Goal: Task Accomplishment & Management: Manage account settings

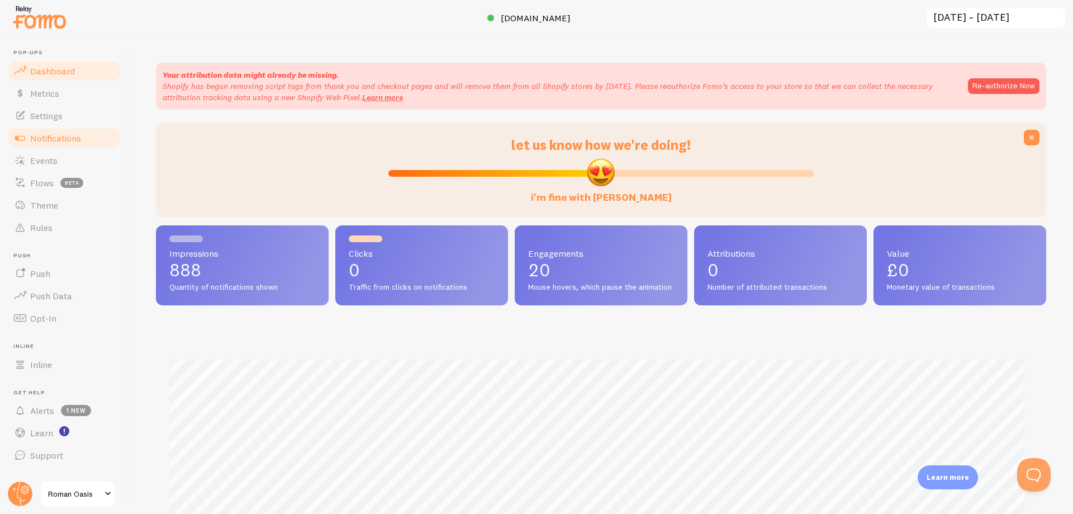
click at [49, 144] on link "Notifications" at bounding box center [64, 138] width 115 height 22
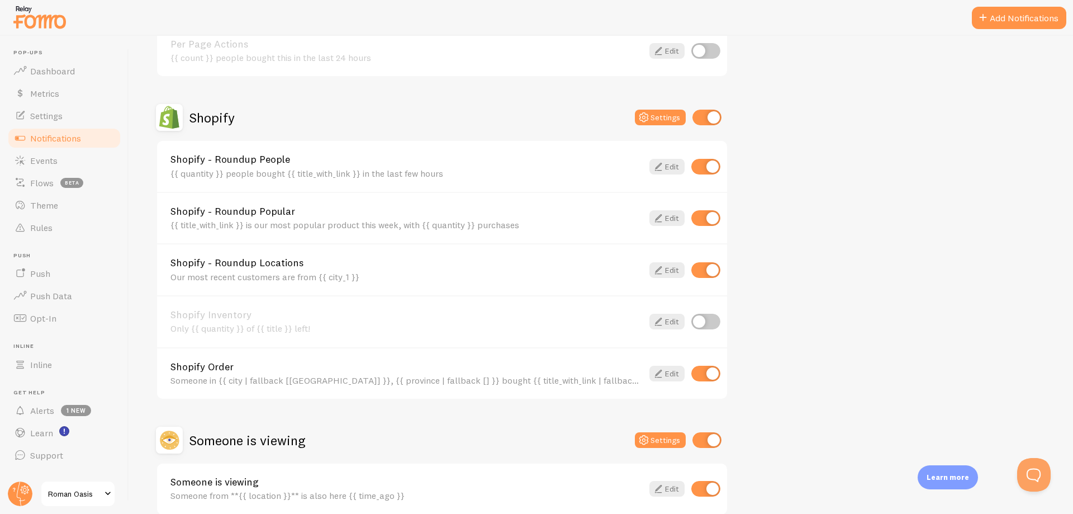
scroll to position [503, 0]
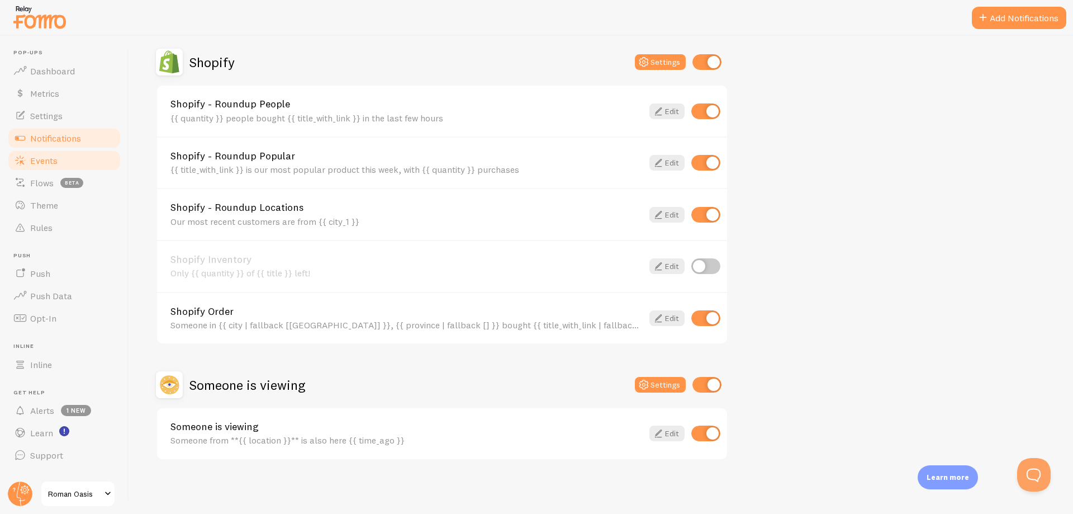
click at [67, 159] on link "Events" at bounding box center [64, 160] width 115 height 22
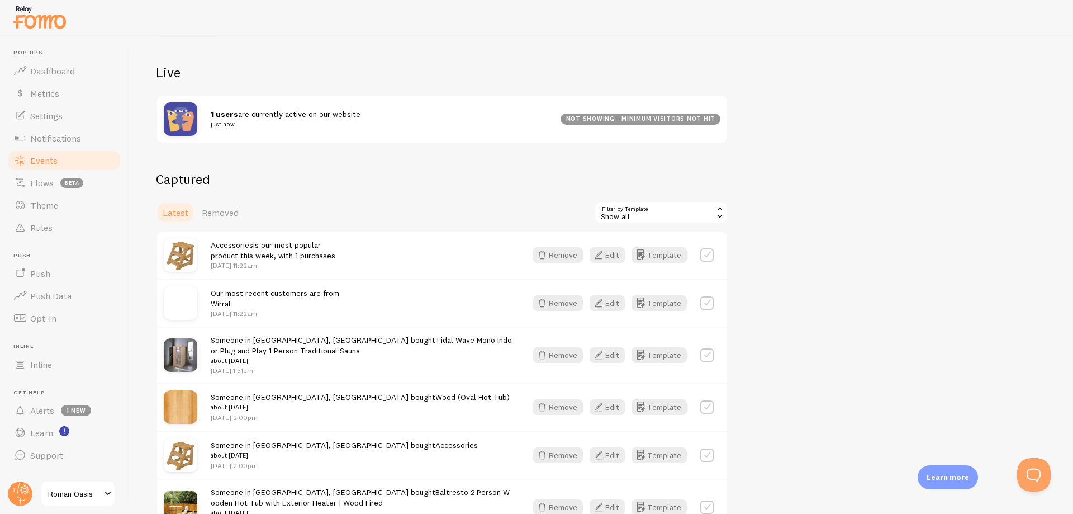
scroll to position [112, 0]
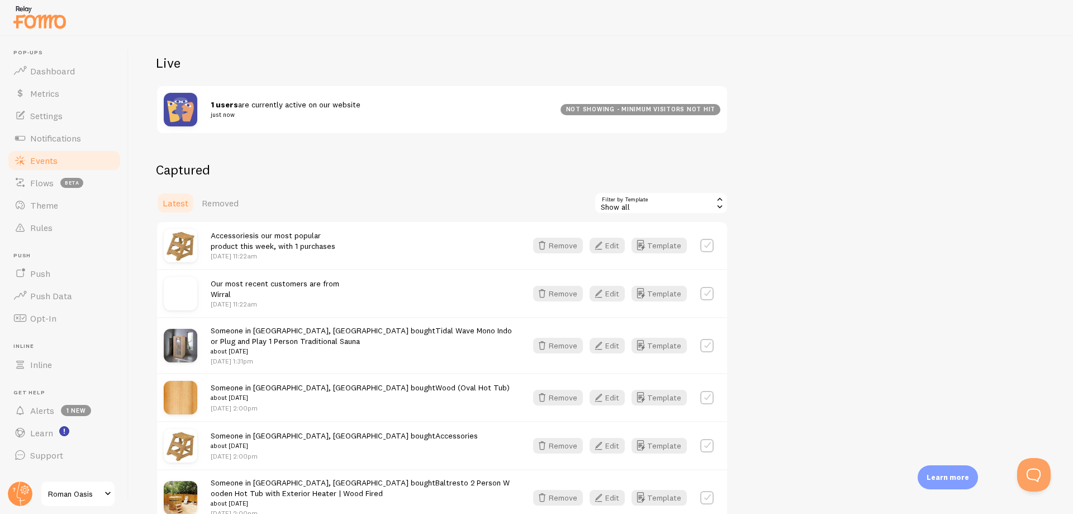
click at [708, 244] on label at bounding box center [707, 245] width 13 height 13
checkbox input "true"
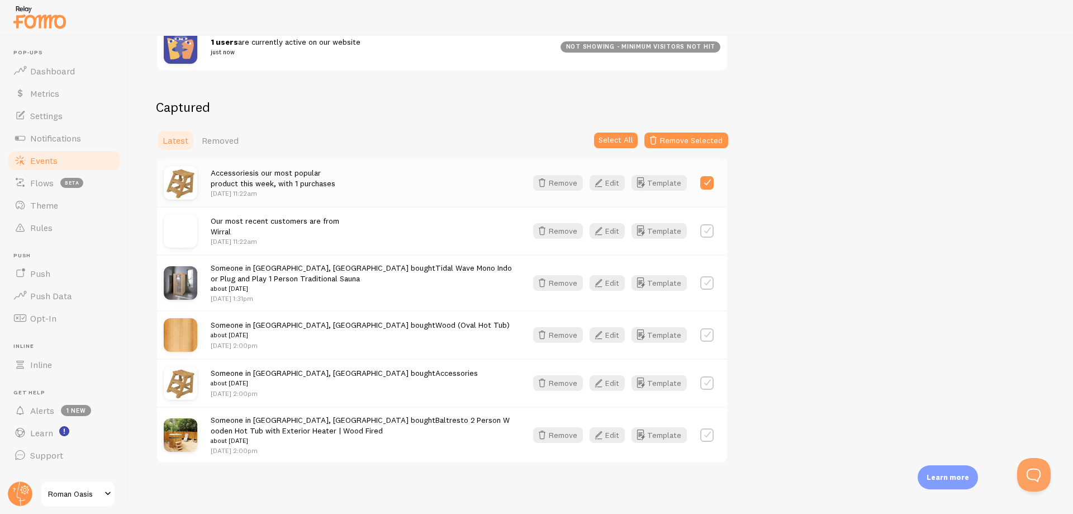
scroll to position [178, 0]
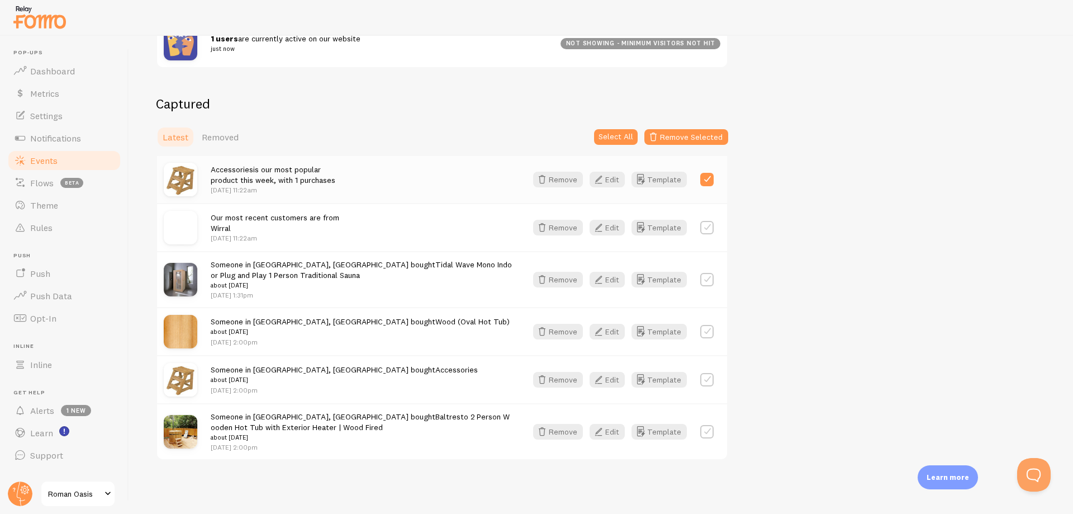
click at [710, 332] on label at bounding box center [707, 331] width 13 height 13
checkbox input "true"
click at [710, 378] on label at bounding box center [707, 379] width 13 height 13
checkbox input "true"
click at [668, 139] on button "Remove Selected" at bounding box center [687, 137] width 84 height 16
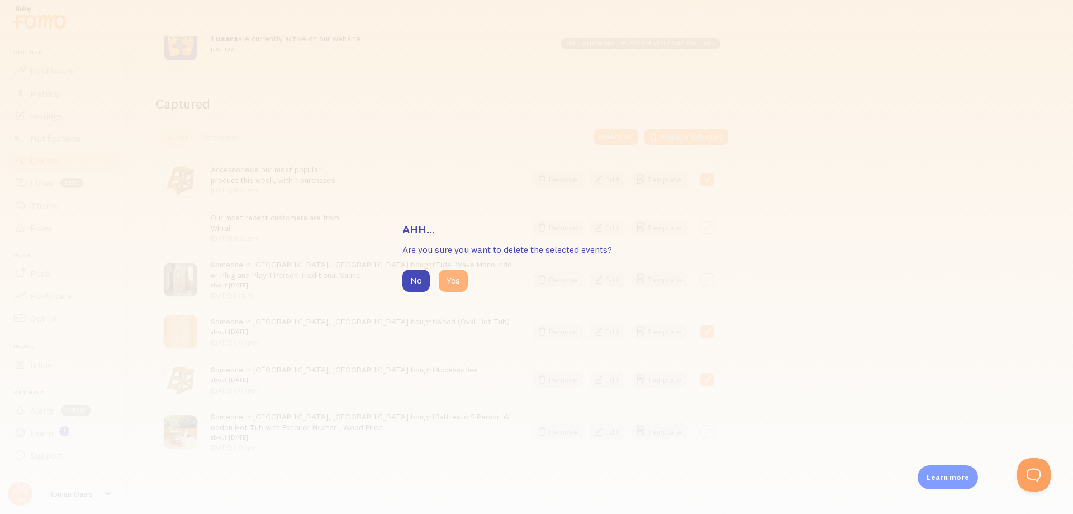
click at [450, 280] on button "Yes" at bounding box center [453, 280] width 29 height 22
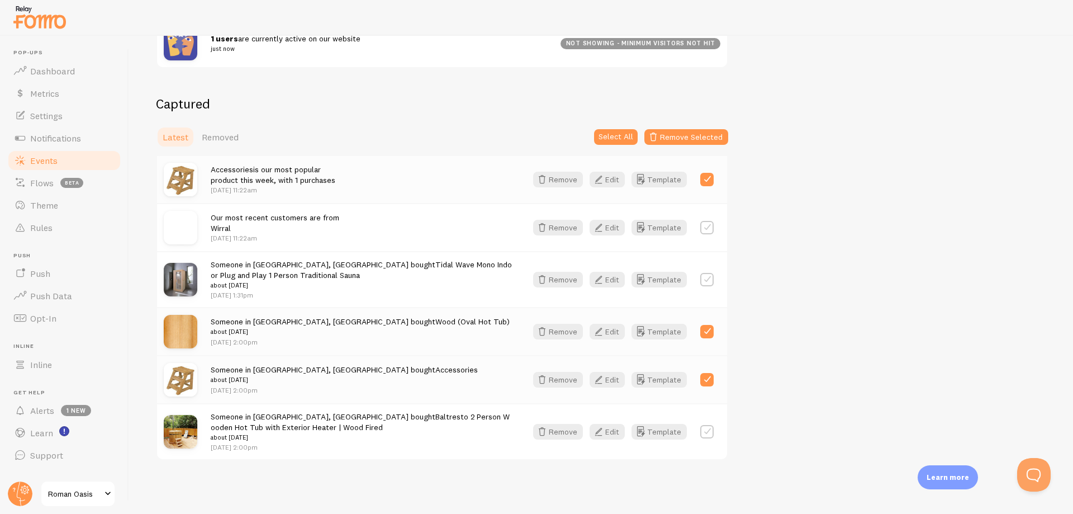
scroll to position [101, 0]
